Goal: Download file/media

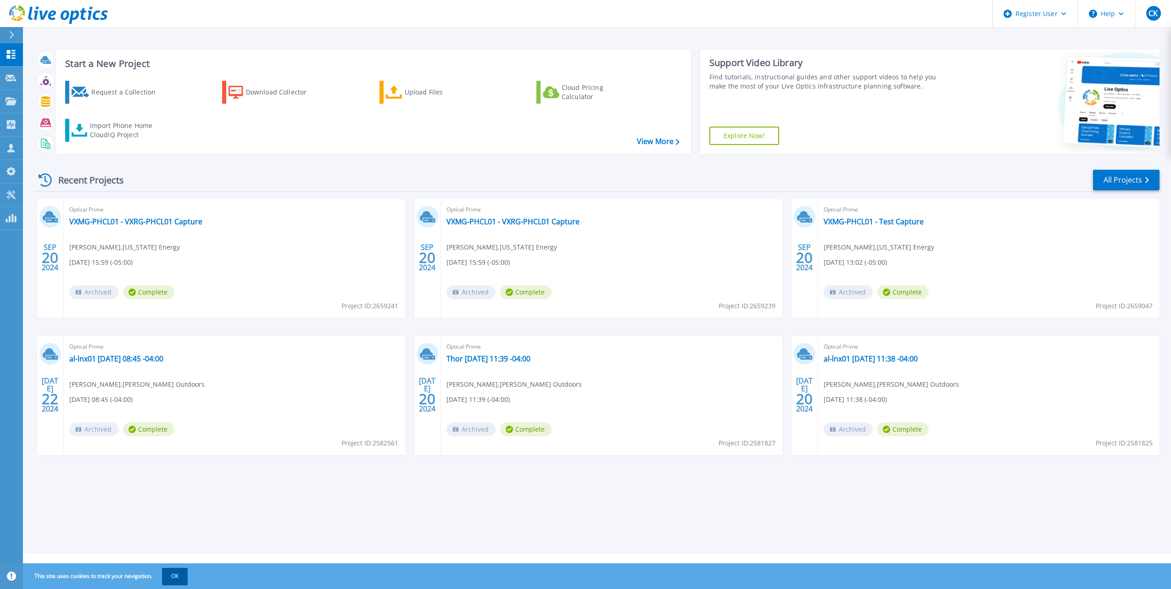
click at [178, 576] on button "OK" at bounding box center [175, 576] width 26 height 17
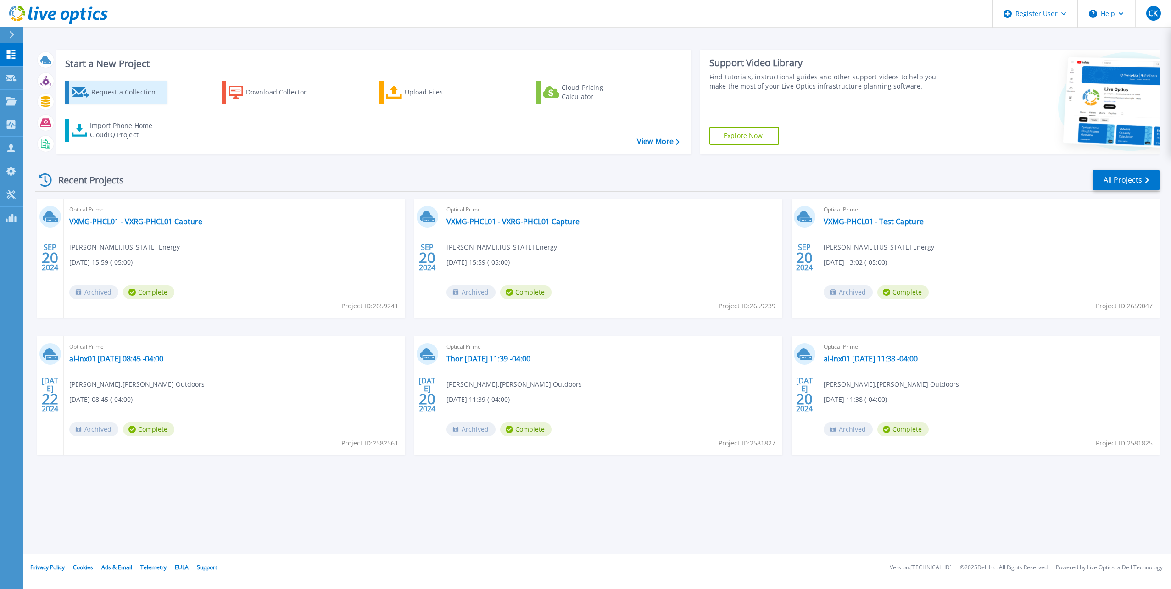
click at [117, 93] on div "Request a Collection" at bounding box center [127, 92] width 73 height 18
click at [11, 195] on icon at bounding box center [10, 194] width 9 height 9
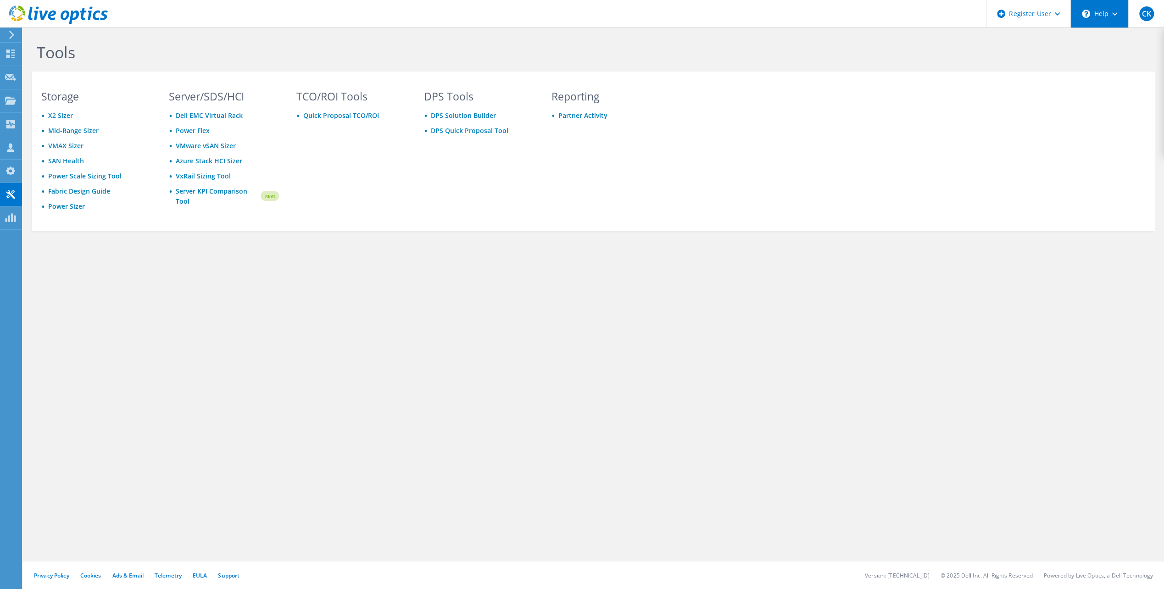
click at [1110, 12] on div "\n Help" at bounding box center [1100, 14] width 58 height 28
click at [1108, 36] on link "Explore Helpful Articles" at bounding box center [1122, 39] width 102 height 22
click at [30, 79] on div "Request Capture" at bounding box center [52, 77] width 61 height 23
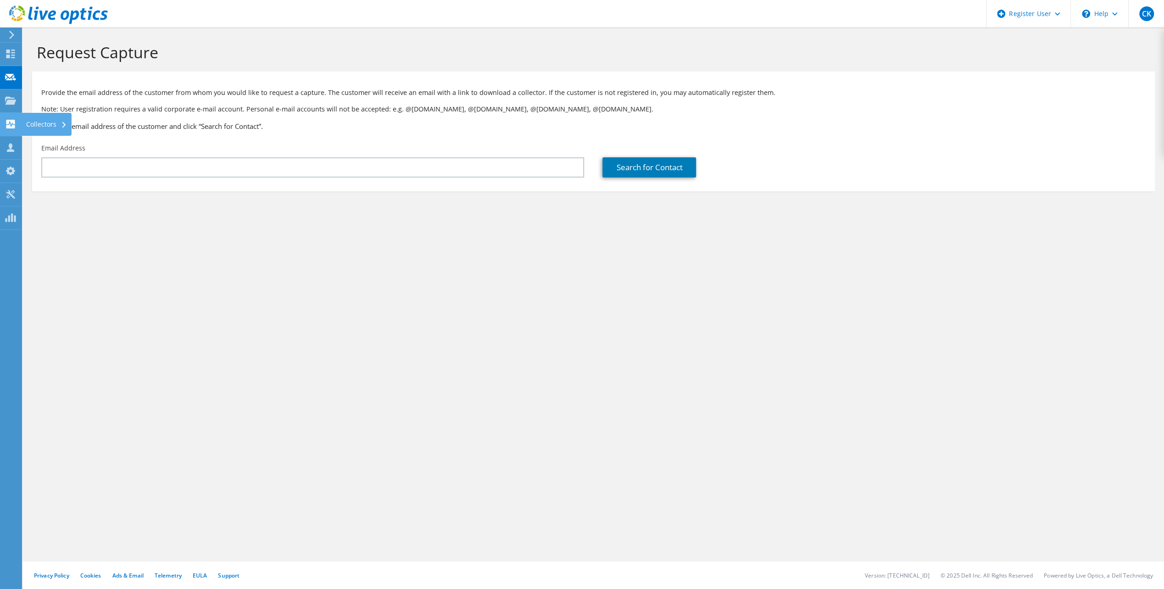
click at [14, 124] on icon at bounding box center [10, 124] width 11 height 9
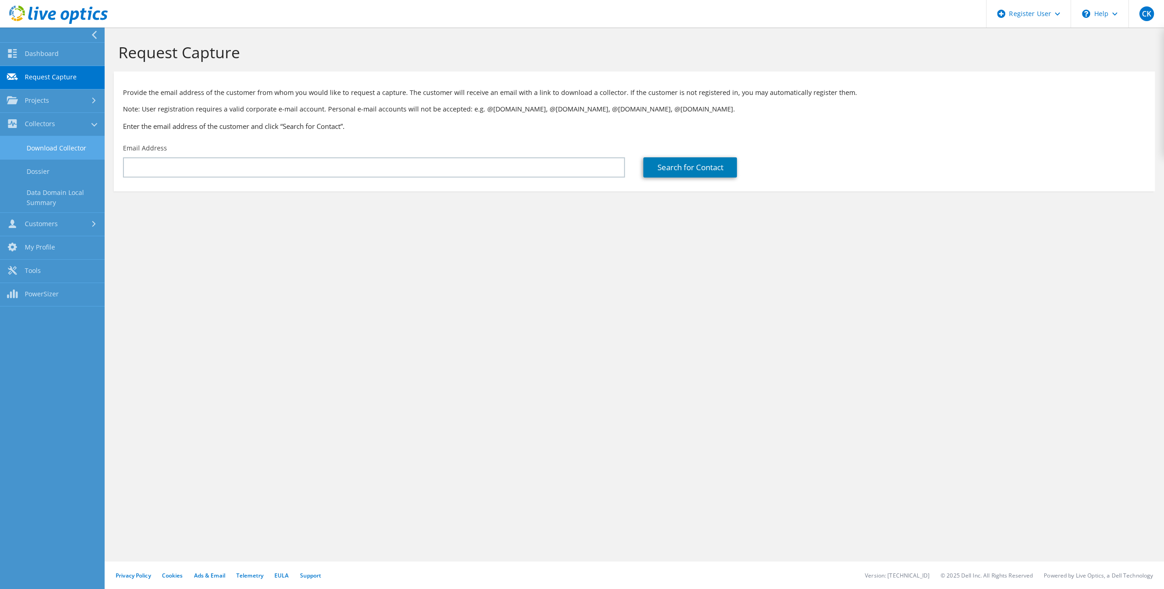
click at [41, 148] on link "Download Collector" at bounding box center [52, 147] width 105 height 23
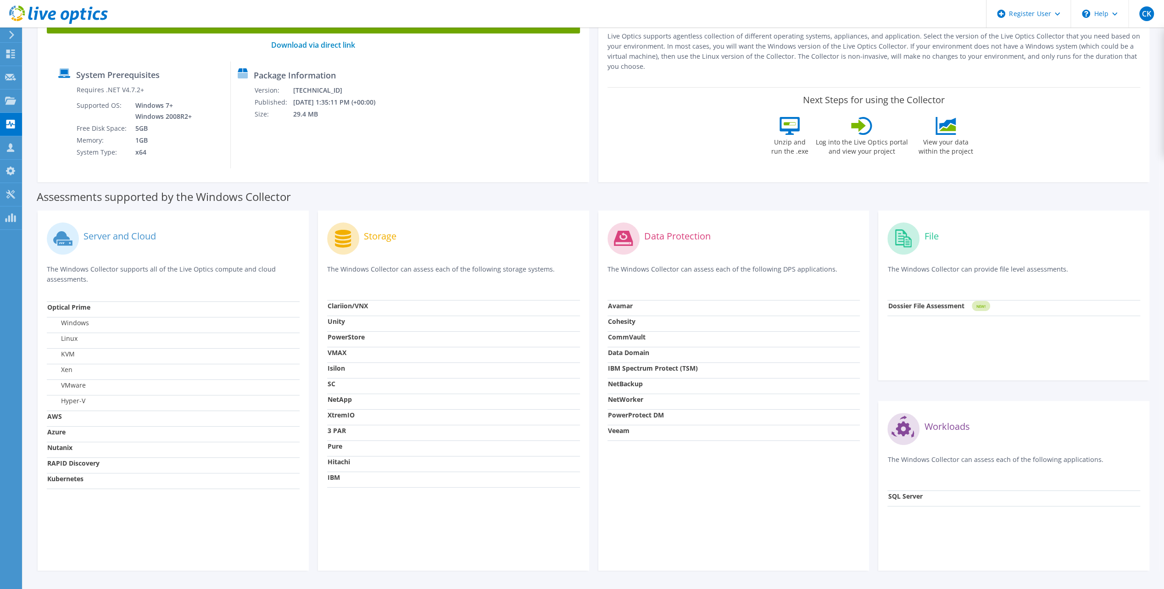
scroll to position [120, 0]
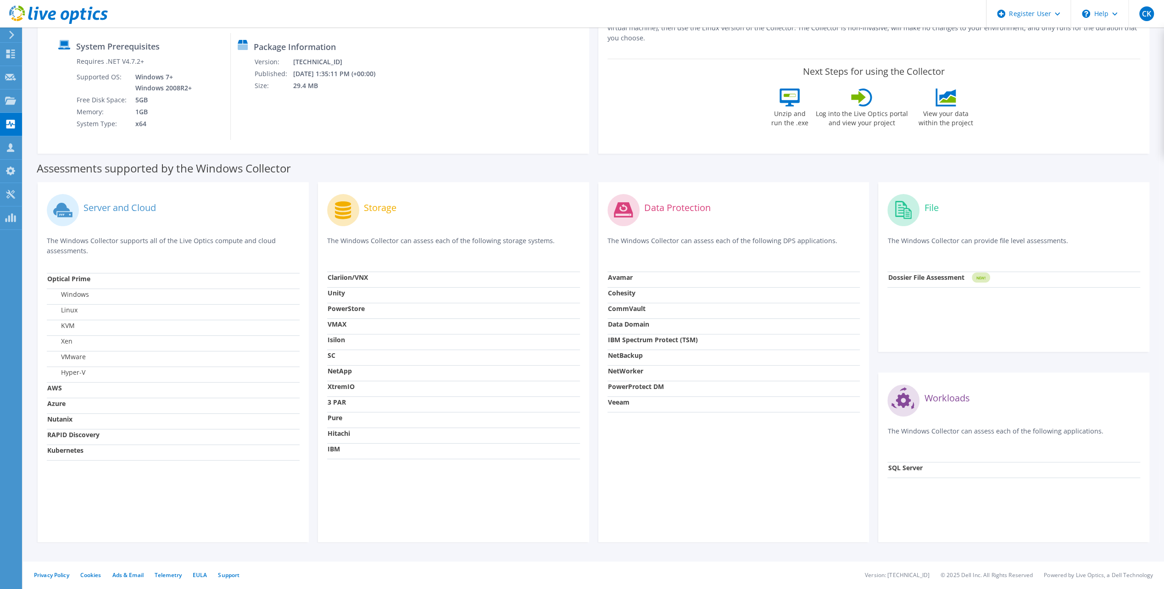
click at [79, 452] on strong "Kubernetes" at bounding box center [65, 450] width 36 height 9
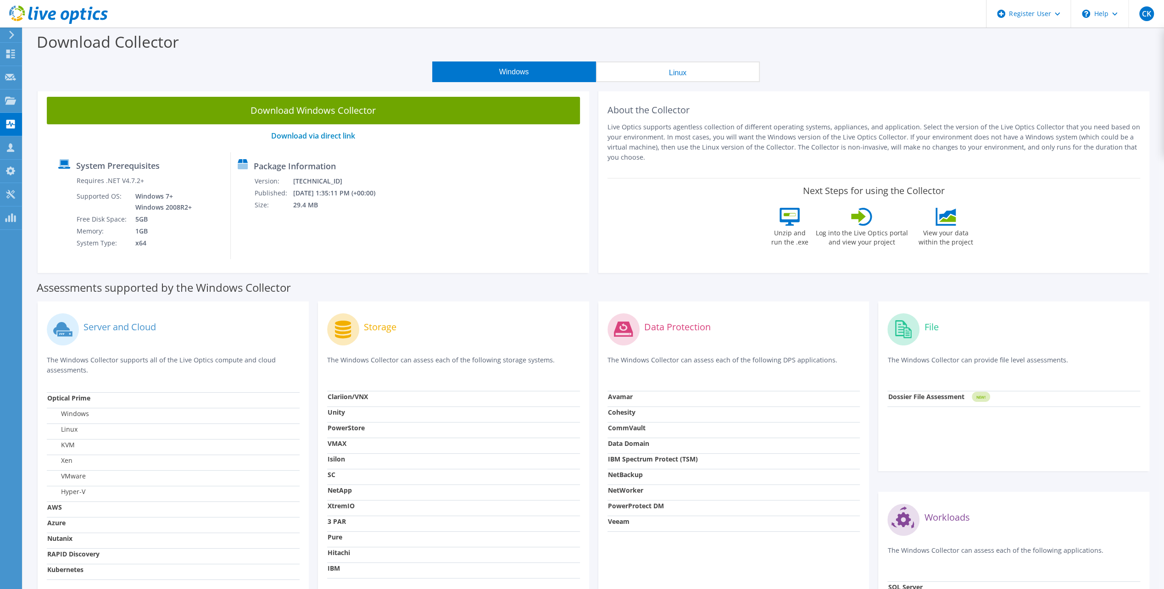
scroll to position [0, 0]
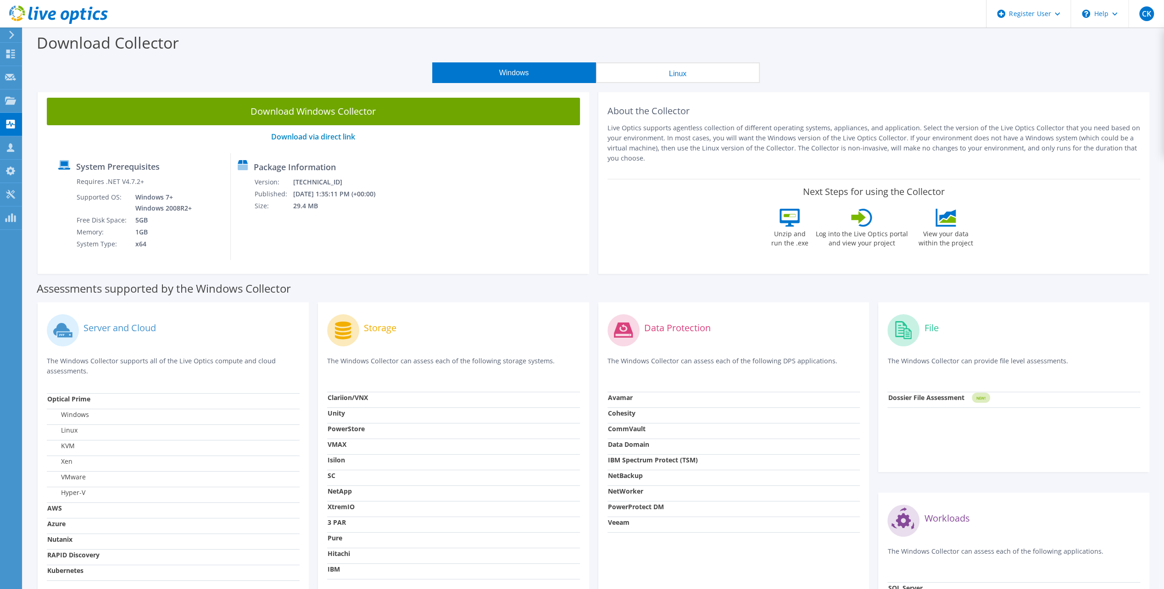
click at [669, 76] on button "Linux" at bounding box center [678, 72] width 164 height 21
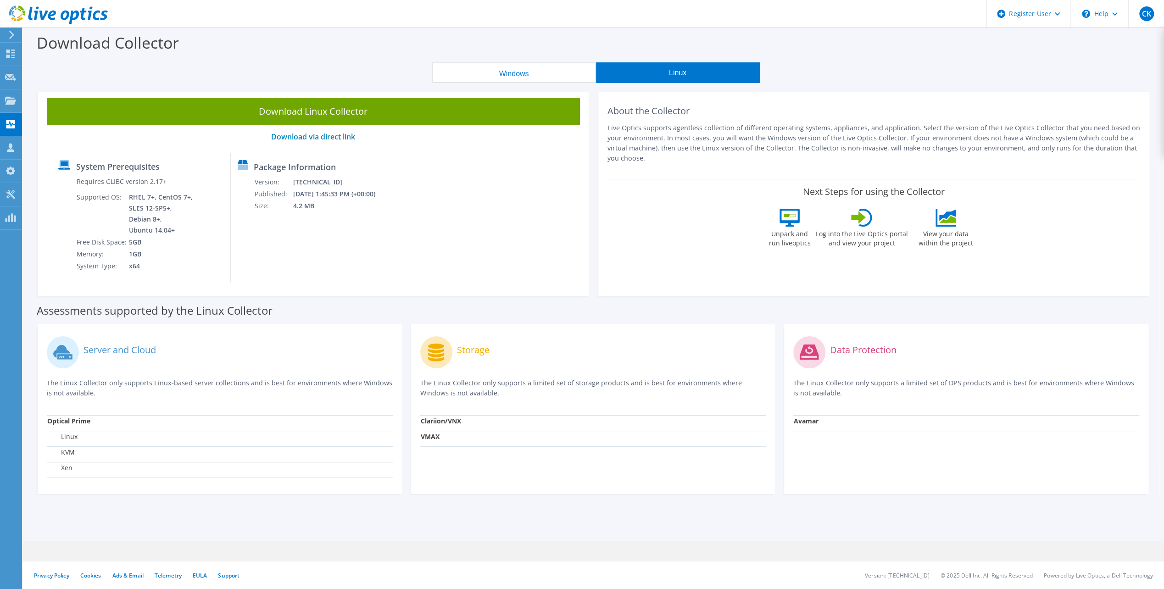
click at [549, 71] on button "Windows" at bounding box center [514, 72] width 164 height 21
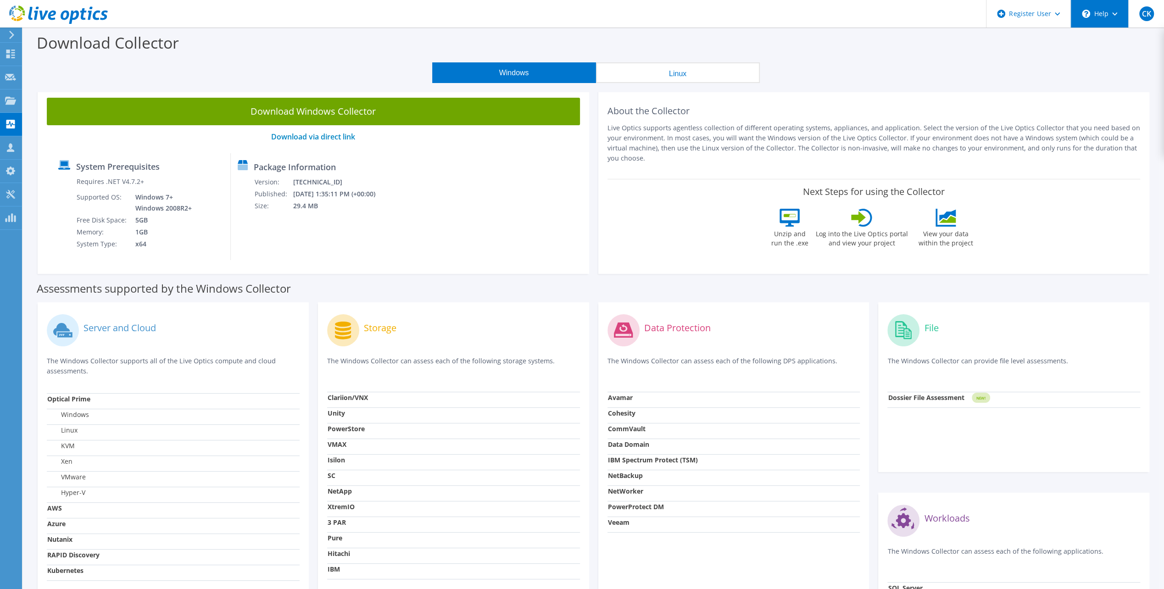
click at [1098, 7] on div "\n Help" at bounding box center [1100, 14] width 58 height 28
click at [877, 73] on div "Windows Linux" at bounding box center [595, 72] width 1127 height 21
click at [1108, 15] on div "\n Help" at bounding box center [1100, 14] width 58 height 28
click at [1112, 38] on link "Explore Helpful Articles" at bounding box center [1122, 39] width 102 height 22
